Goal: Task Accomplishment & Management: Complete application form

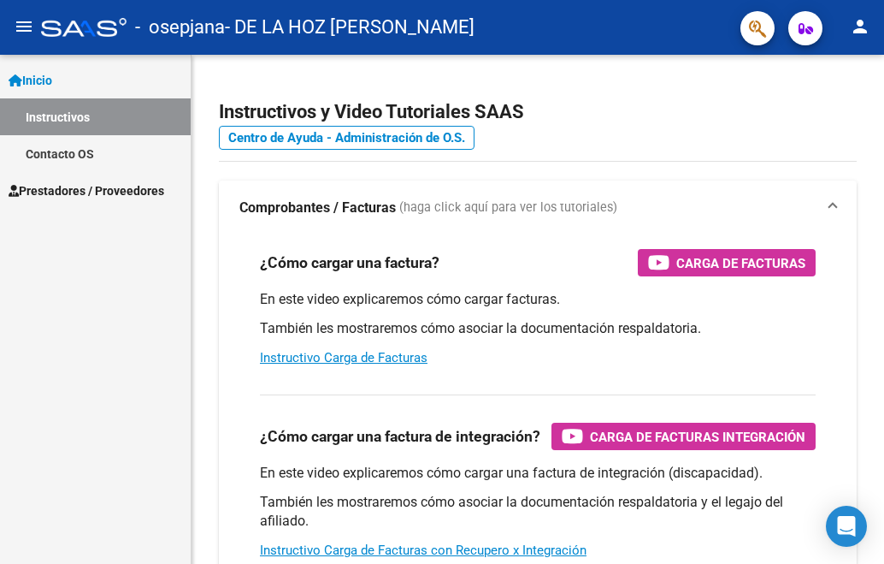
click at [118, 192] on span "Prestadores / Proveedores" at bounding box center [87, 190] width 156 height 19
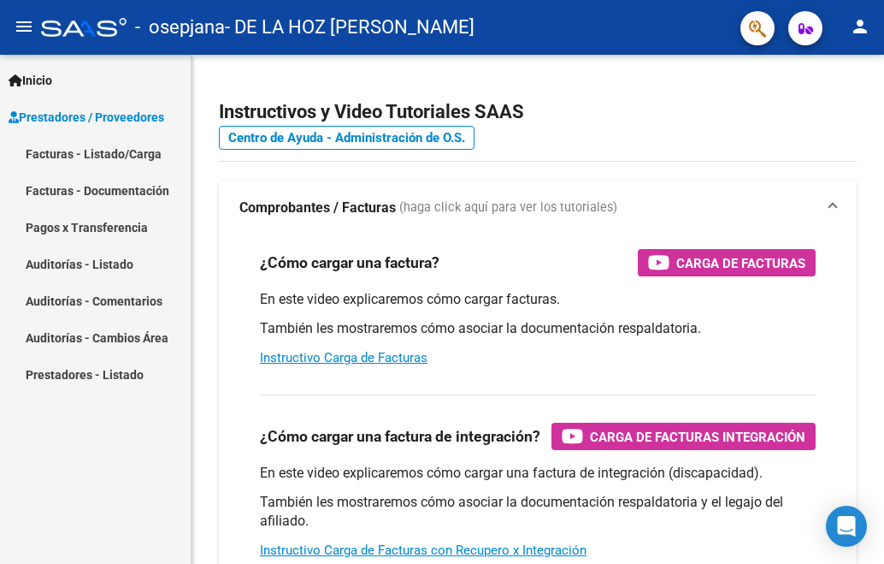
click at [111, 145] on link "Facturas - Listado/Carga" at bounding box center [95, 153] width 191 height 37
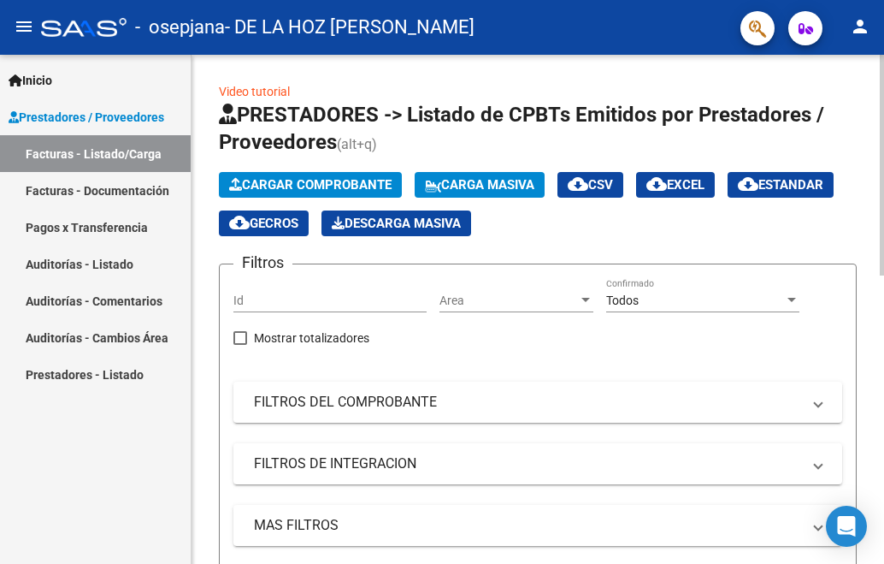
click at [311, 186] on span "Cargar Comprobante" at bounding box center [310, 184] width 163 height 15
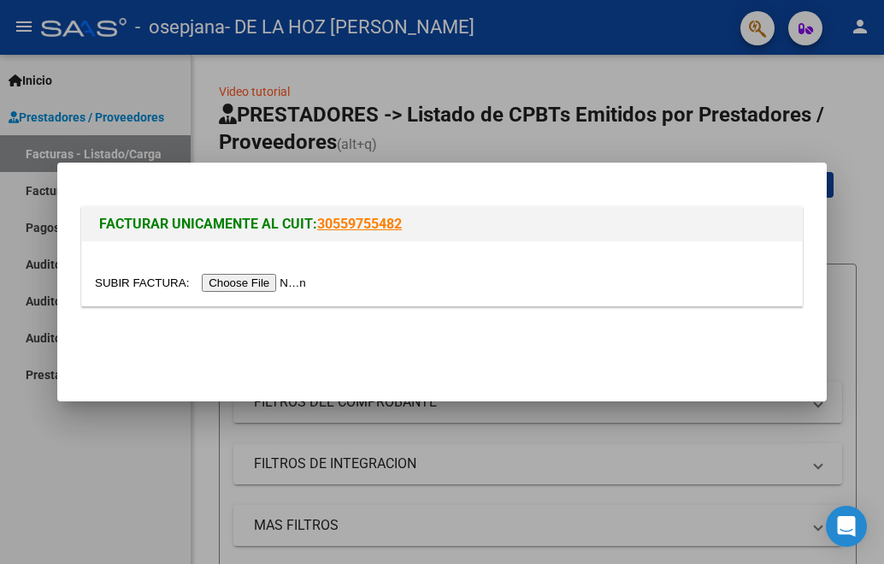
click at [246, 286] on input "file" at bounding box center [203, 283] width 216 height 18
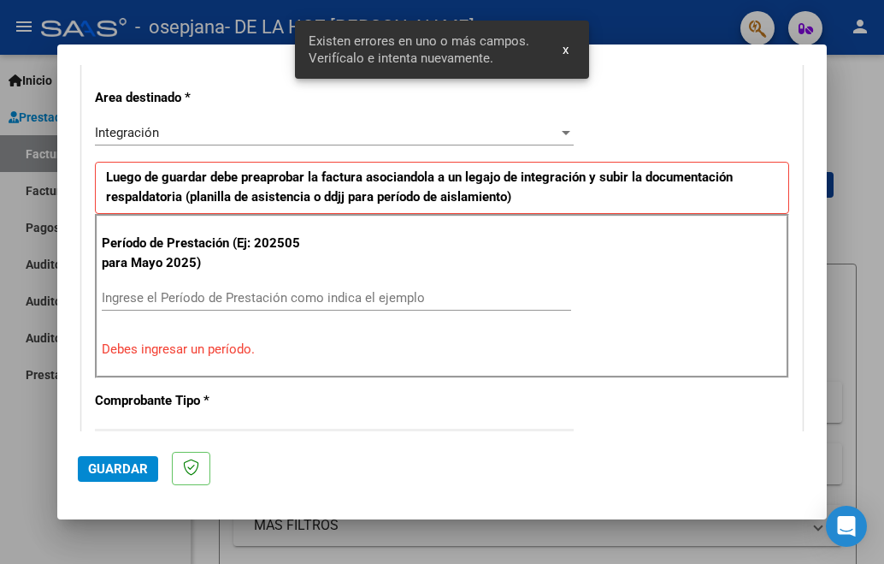
scroll to position [413, 0]
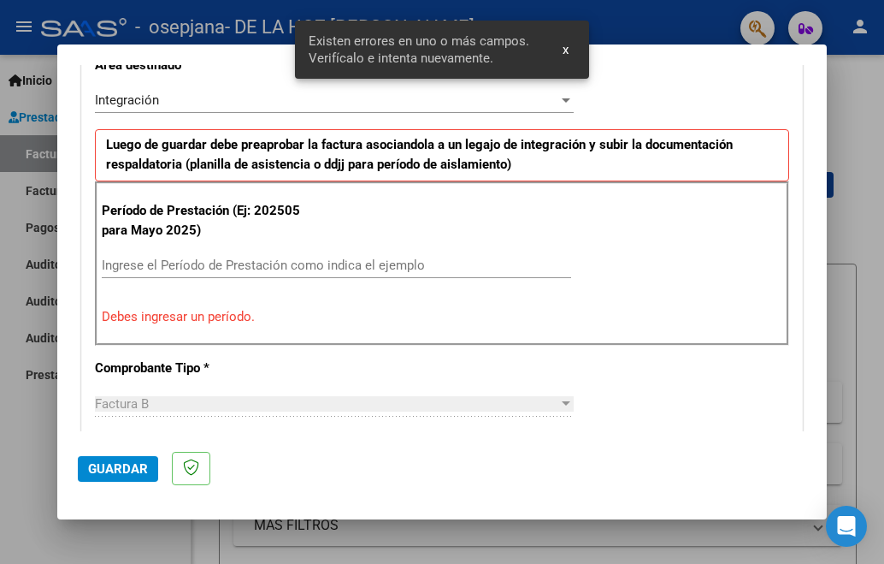
click at [481, 264] on input "Ingrese el Período de Prestación como indica el ejemplo" at bounding box center [337, 264] width 470 height 15
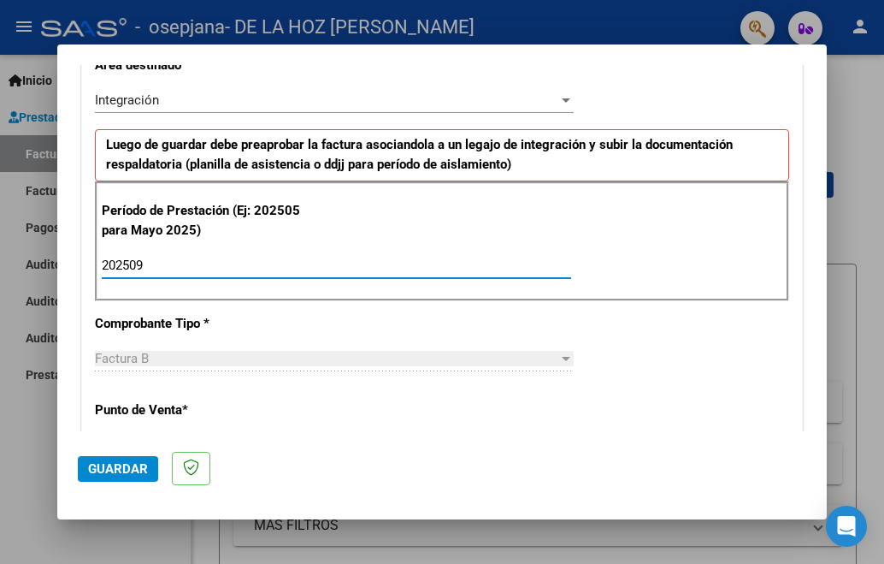
type input "202509"
click at [115, 470] on span "Guardar" at bounding box center [118, 468] width 60 height 15
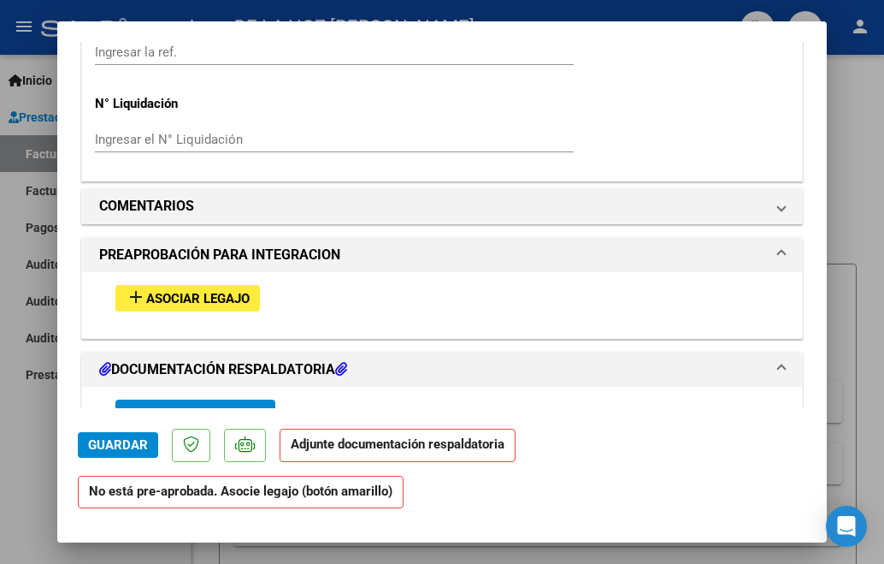
scroll to position [1386, 0]
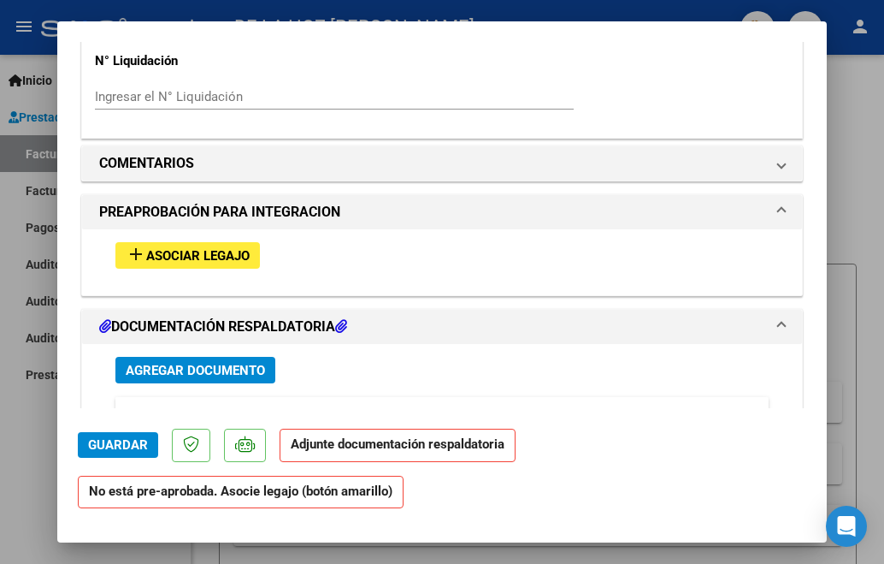
click at [178, 374] on span "Agregar Documento" at bounding box center [195, 370] width 139 height 15
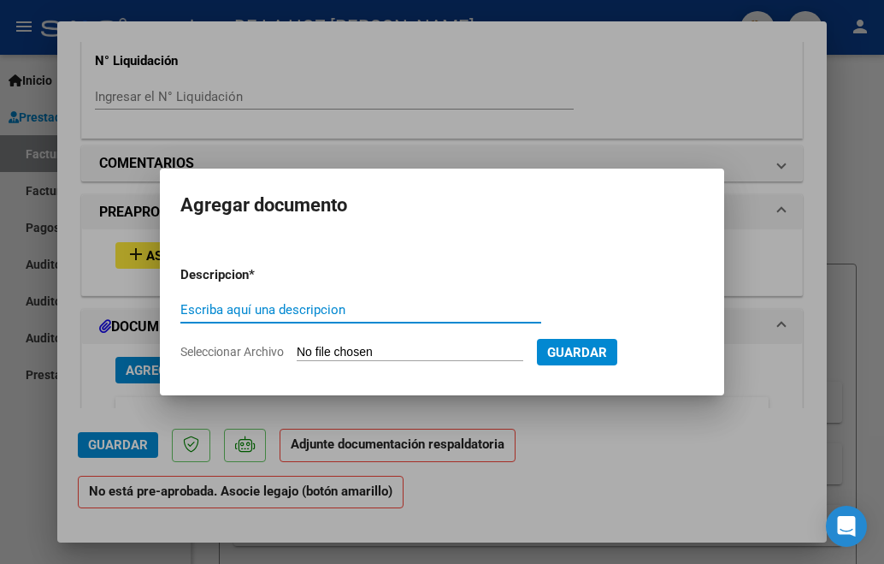
click at [374, 312] on input "Escriba aquí una descripcion" at bounding box center [360, 309] width 361 height 15
type input "PLANILLA MAGARELLI [DATE]"
click at [607, 355] on span "Guardar" at bounding box center [577, 352] width 60 height 15
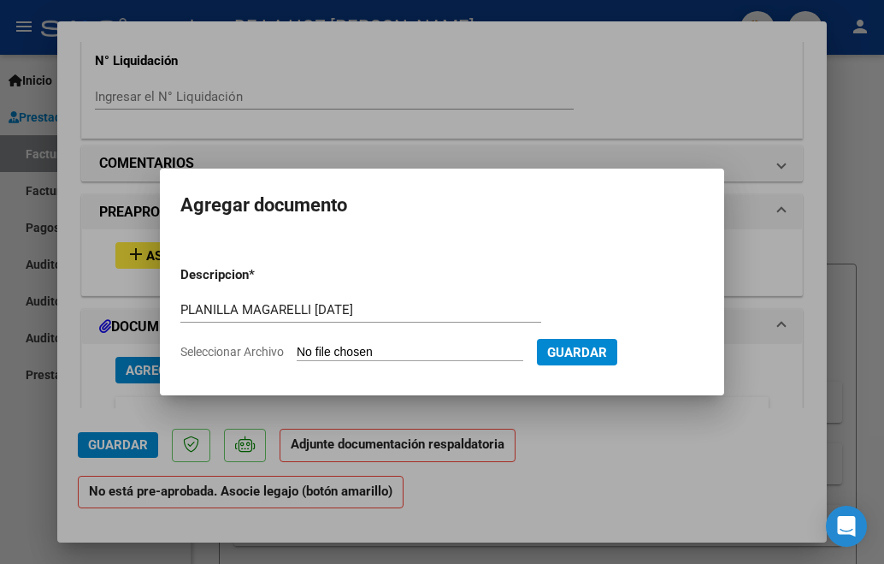
drag, startPoint x: 499, startPoint y: 336, endPoint x: 494, endPoint y: 351, distance: 15.4
click at [494, 351] on form "Descripcion * PLANILLA MAGARELLI [DATE] Escriba aquí una descripcion Selecciona…" at bounding box center [441, 313] width 523 height 122
click at [494, 351] on input "Seleccionar Archivo" at bounding box center [410, 353] width 227 height 16
type input "C:\fakepath\PLANILLA MAGARELLI [DATE].jpg"
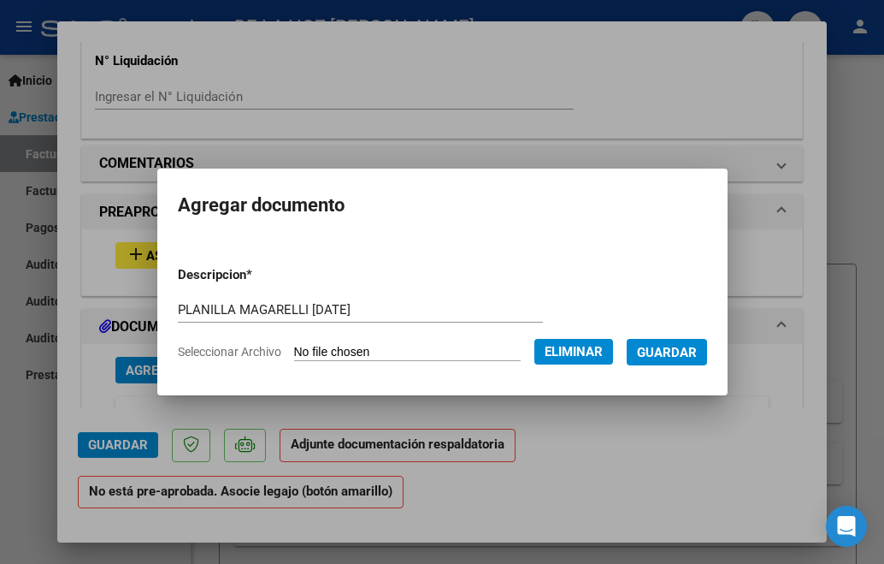
click at [684, 353] on span "Guardar" at bounding box center [667, 352] width 60 height 15
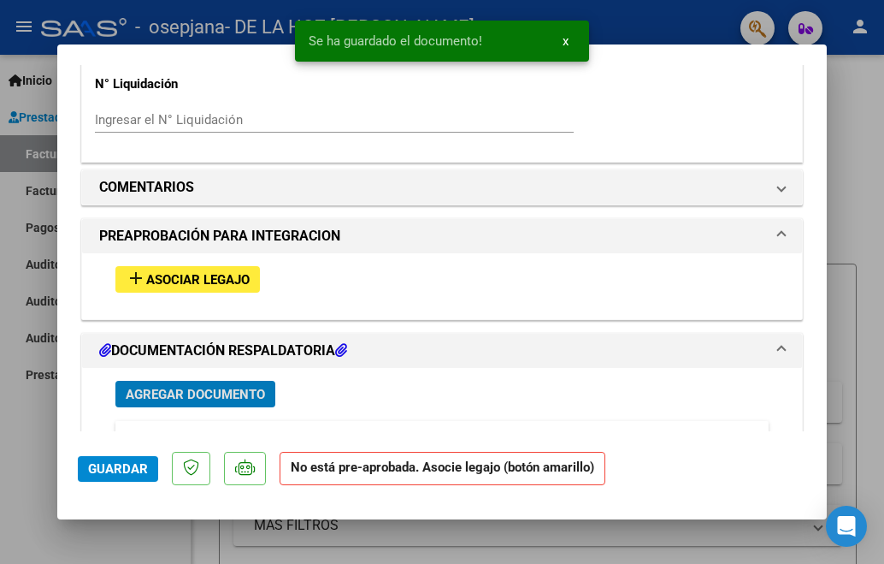
click at [212, 287] on span "Asociar Legajo" at bounding box center [197, 279] width 103 height 15
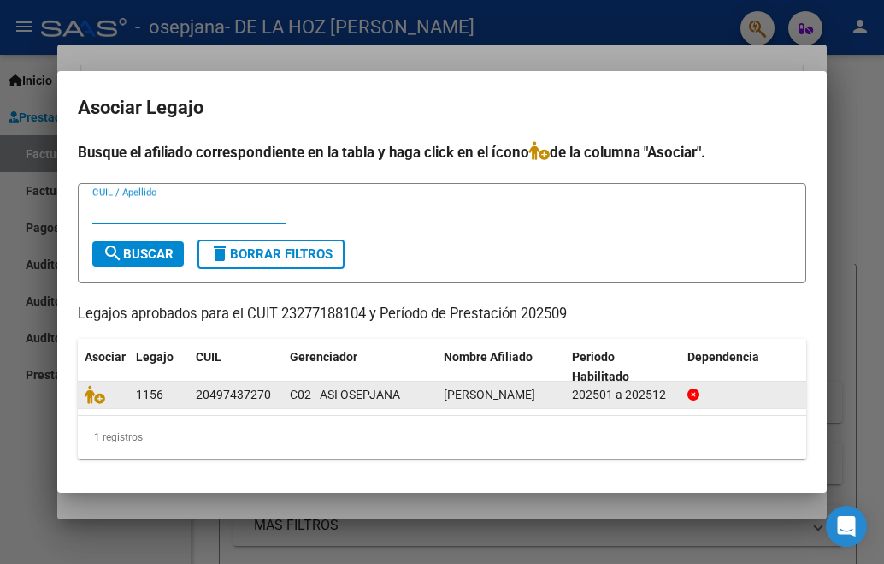
click at [107, 396] on div at bounding box center [104, 395] width 38 height 20
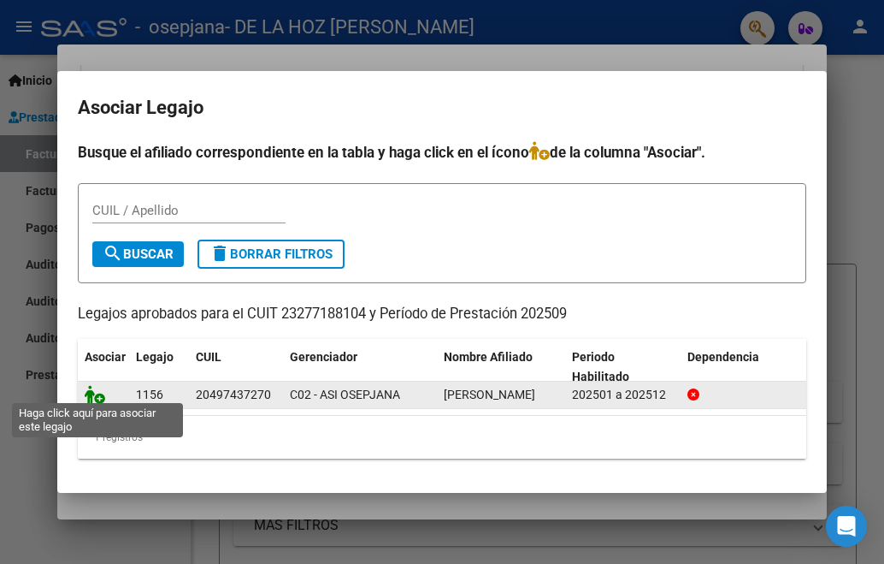
click at [99, 395] on icon at bounding box center [95, 394] width 21 height 19
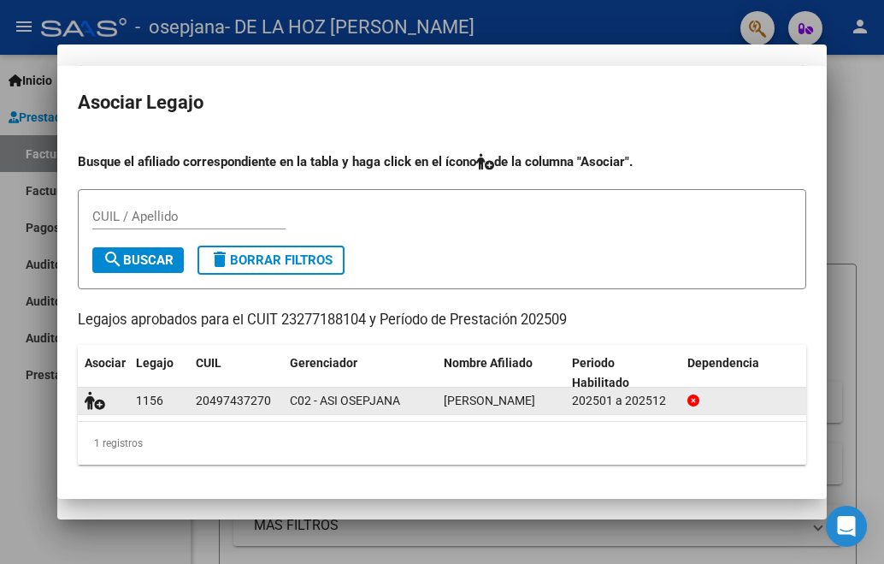
scroll to position [1431, 0]
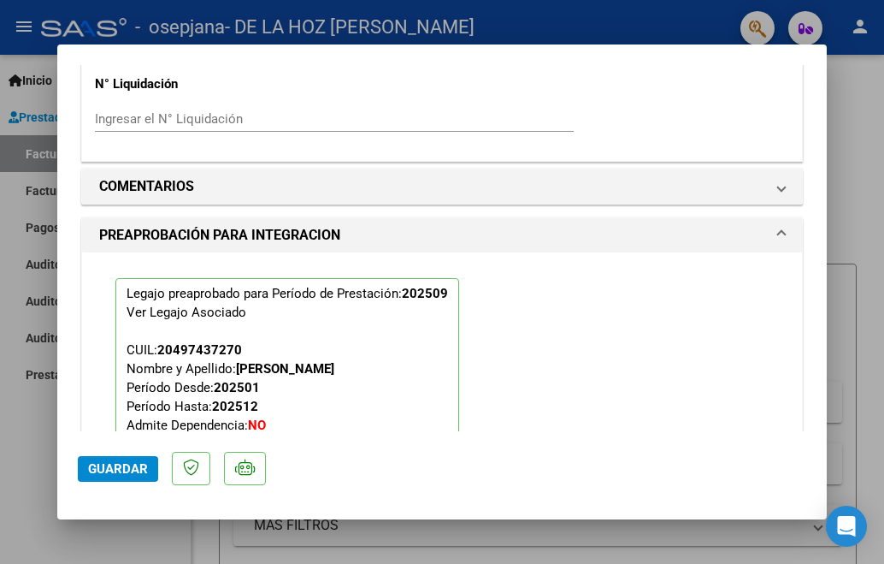
click at [126, 463] on span "Guardar" at bounding box center [118, 468] width 60 height 15
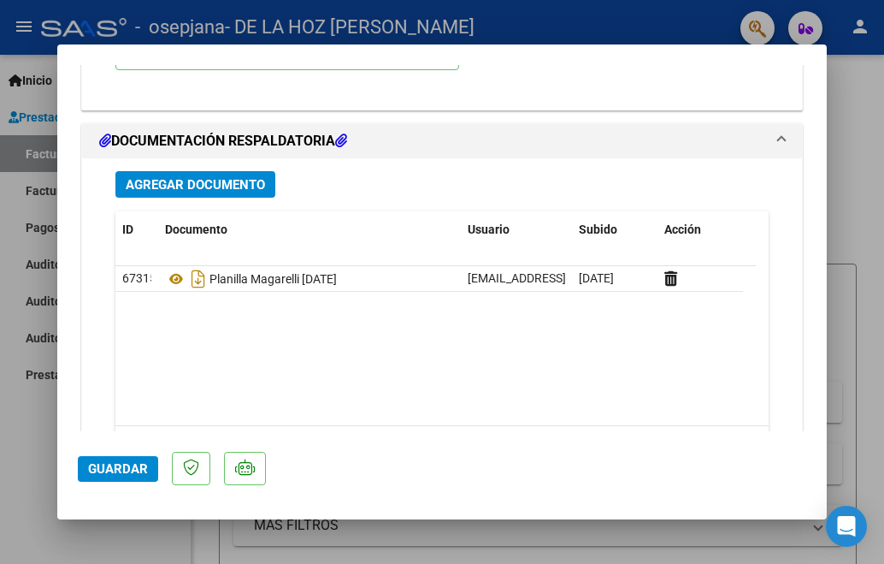
scroll to position [1933, 0]
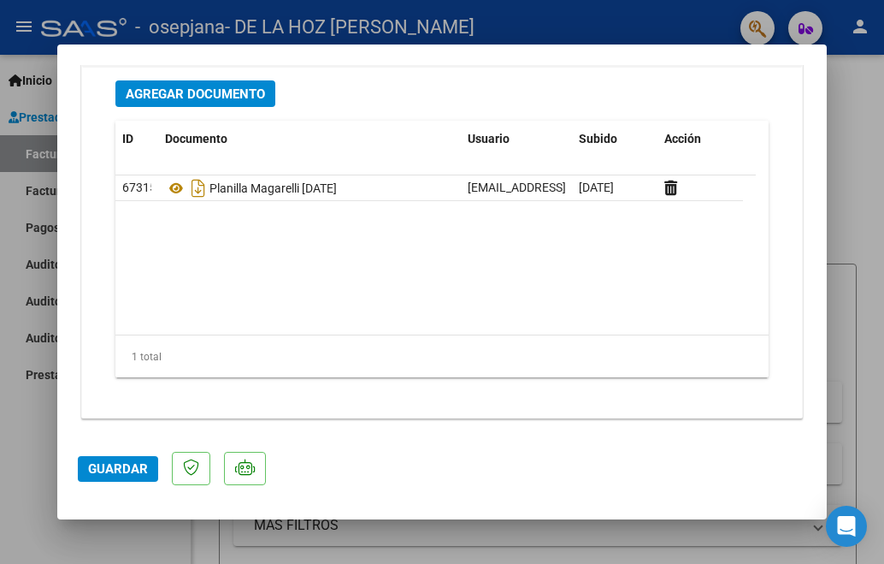
click at [860, 108] on div at bounding box center [442, 282] width 884 height 564
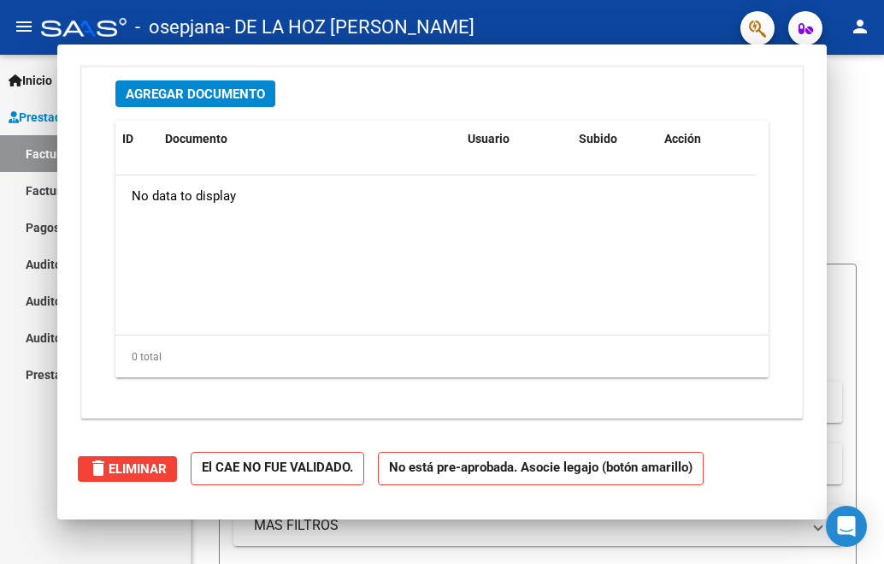
scroll to position [0, 0]
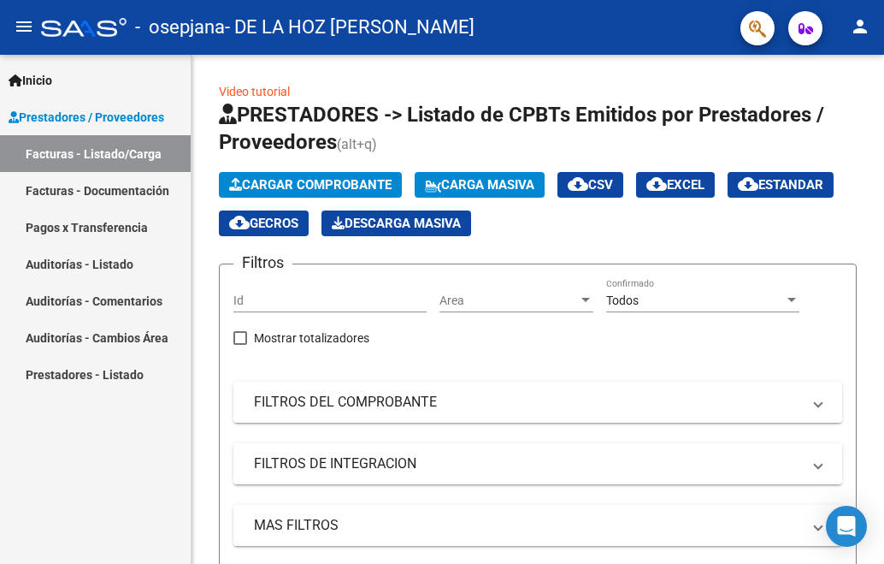
click at [89, 189] on link "Facturas - Documentación" at bounding box center [95, 190] width 191 height 37
